Goal: Information Seeking & Learning: Check status

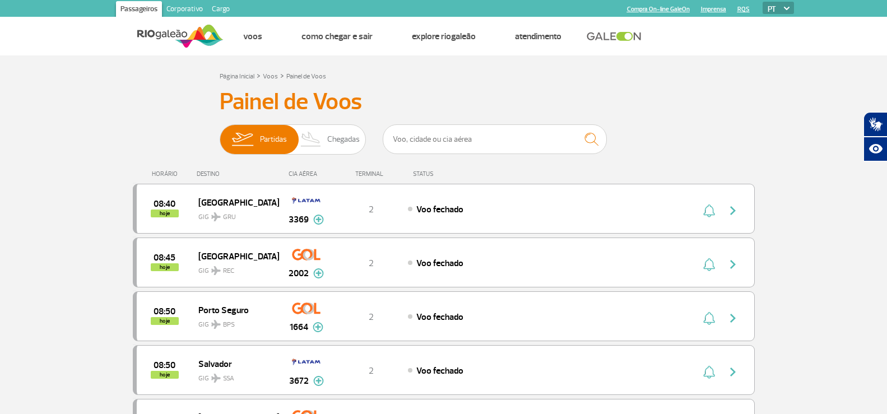
click at [311, 130] on img at bounding box center [311, 139] width 33 height 29
click at [220, 134] on input "Partidas Chegadas" at bounding box center [220, 134] width 0 height 0
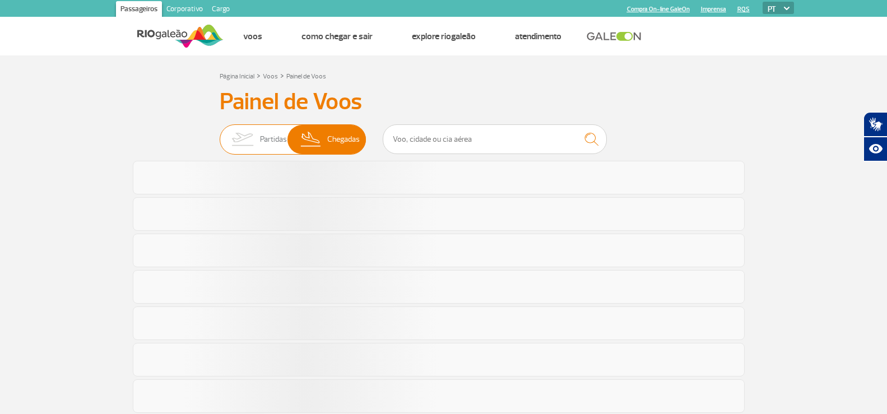
click at [275, 129] on span "Partidas" at bounding box center [273, 139] width 27 height 29
click at [220, 134] on input "Partidas Chegadas" at bounding box center [220, 134] width 0 height 0
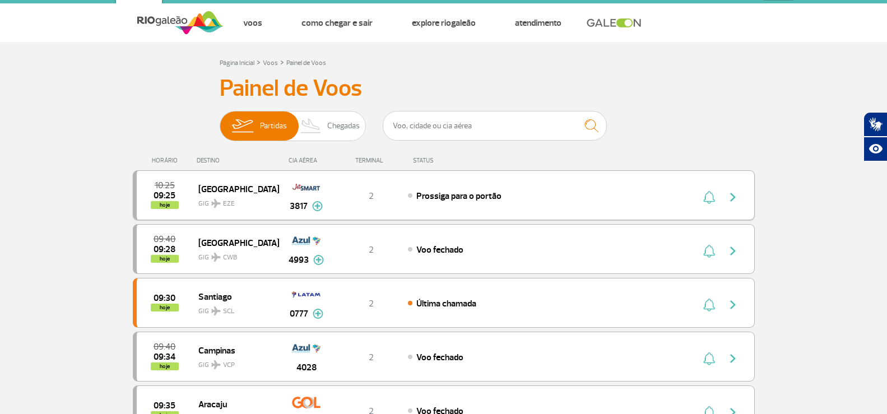
scroll to position [56, 0]
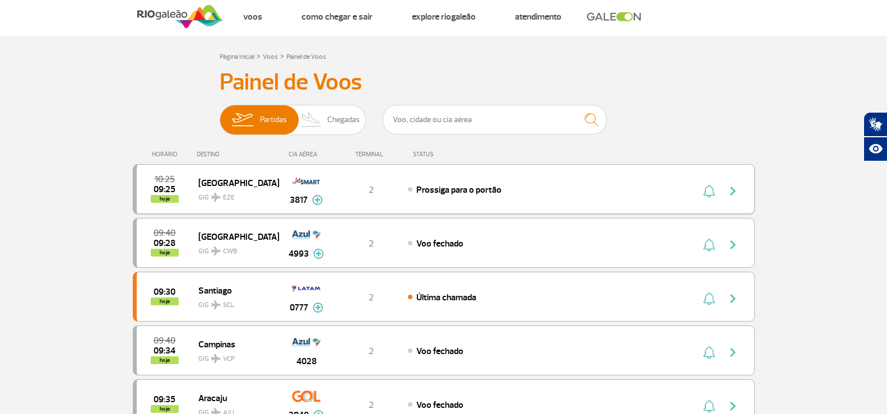
scroll to position [0, 0]
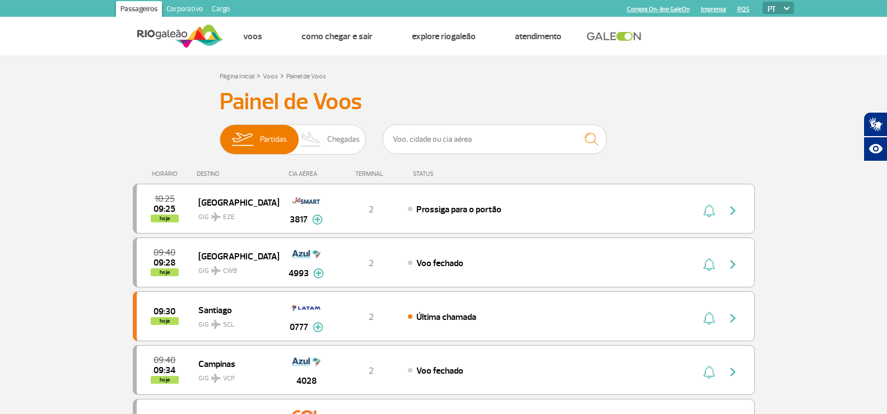
click at [313, 138] on img at bounding box center [311, 139] width 33 height 29
click at [220, 134] on input "Partidas Chegadas" at bounding box center [220, 134] width 0 height 0
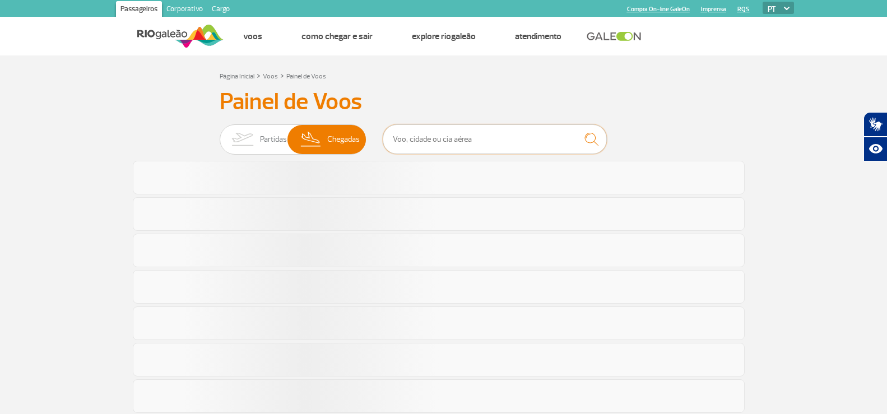
click at [429, 129] on input "text" at bounding box center [495, 139] width 224 height 30
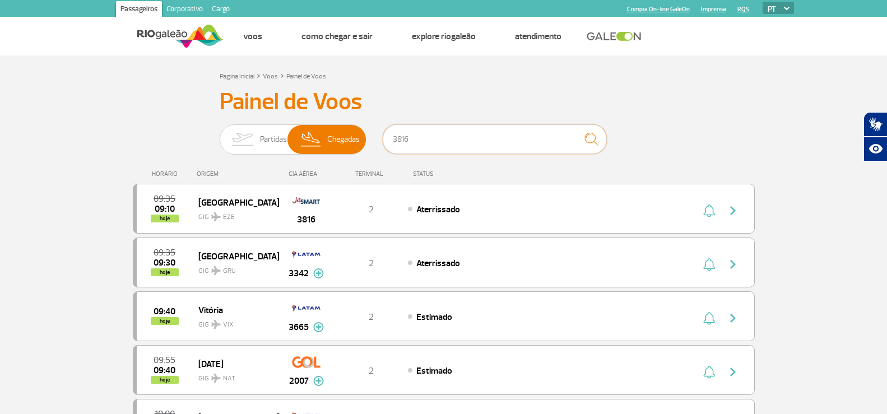
type input "3816"
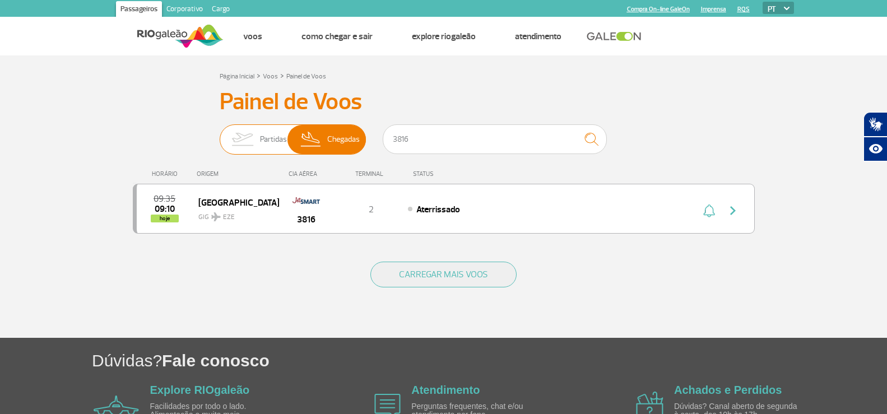
click at [250, 145] on img at bounding box center [242, 139] width 35 height 29
click at [220, 134] on input "Partidas Chegadas" at bounding box center [220, 134] width 0 height 0
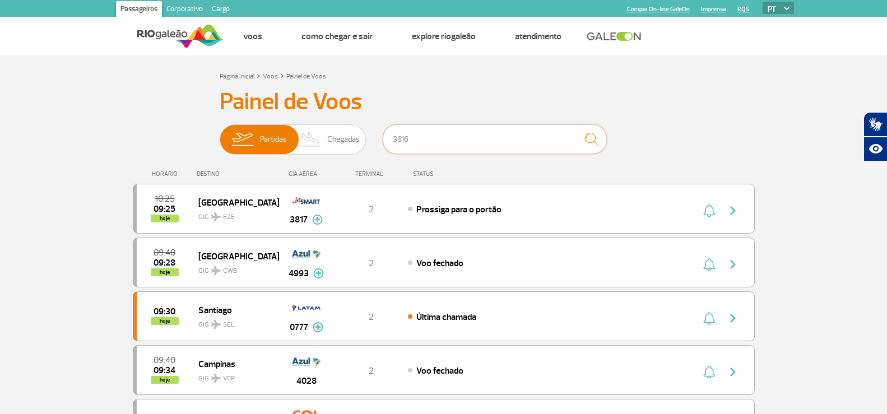
click at [467, 131] on input "3816" at bounding box center [495, 139] width 224 height 30
click at [326, 141] on img at bounding box center [311, 139] width 33 height 29
click at [220, 134] on input "Partidas Chegadas" at bounding box center [220, 134] width 0 height 0
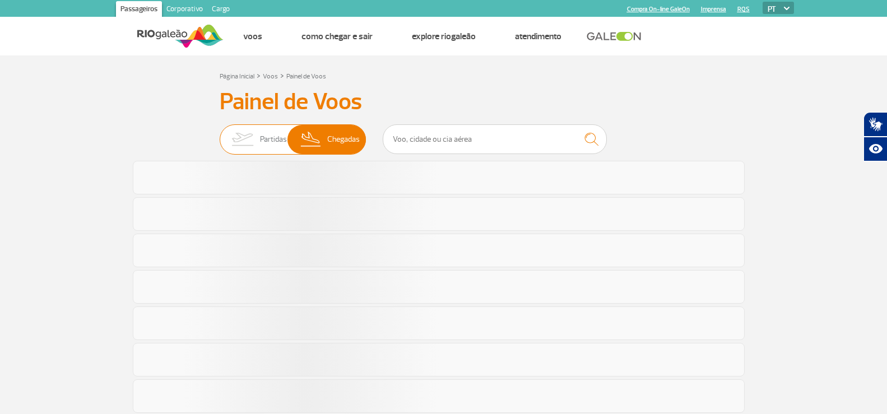
click at [253, 141] on img at bounding box center [242, 139] width 35 height 29
click at [220, 134] on input "Partidas Chegadas" at bounding box center [220, 134] width 0 height 0
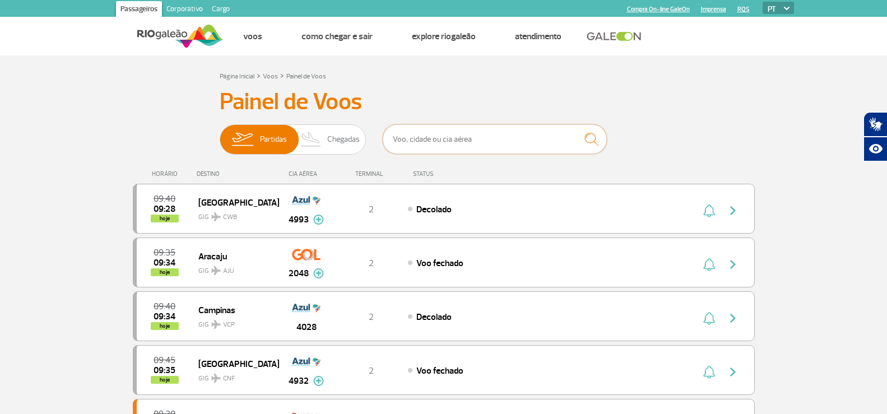
click at [445, 138] on input "text" at bounding box center [495, 139] width 224 height 30
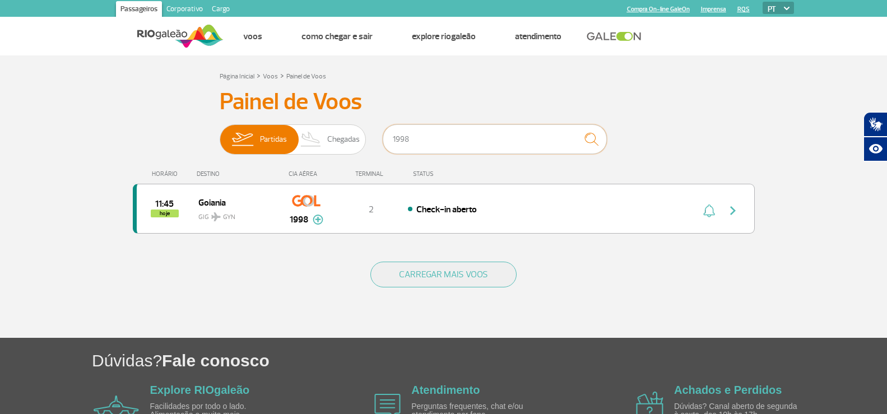
type input "1998"
